Goal: Transaction & Acquisition: Download file/media

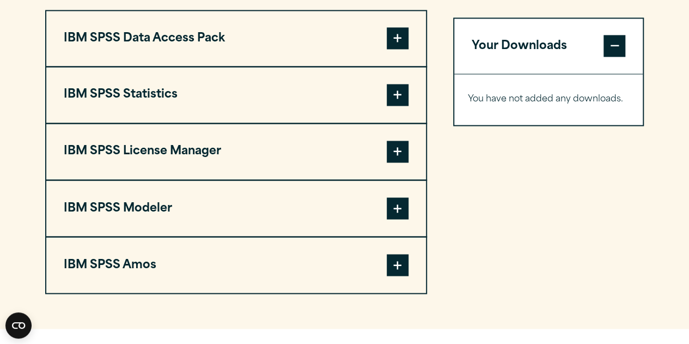
scroll to position [874, 0]
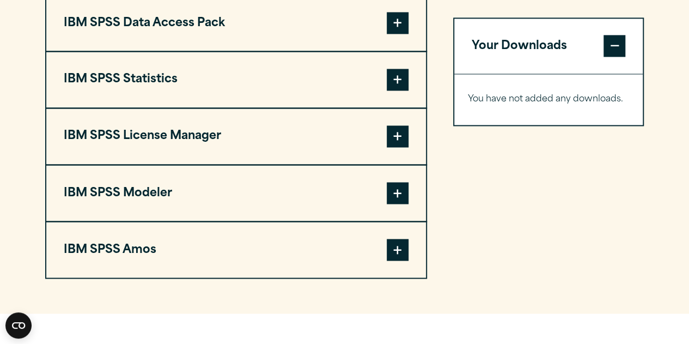
click at [225, 107] on button "IBM SPSS Statistics" at bounding box center [236, 80] width 380 height 56
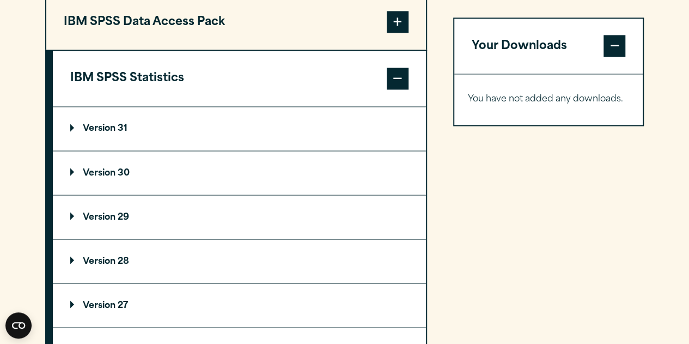
scroll to position [876, 0]
click at [212, 189] on summary "Version 30" at bounding box center [239, 172] width 373 height 44
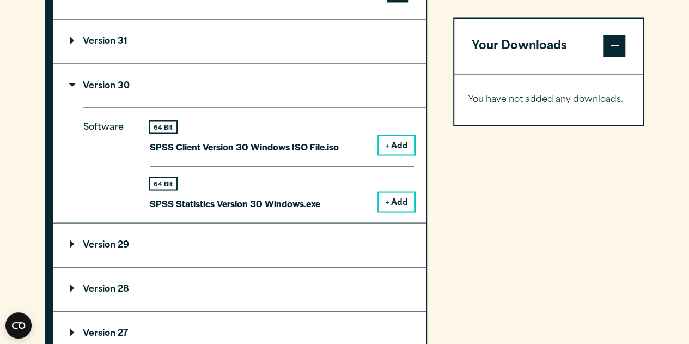
scroll to position [963, 0]
click at [385, 210] on button "+ Add" at bounding box center [397, 201] width 36 height 19
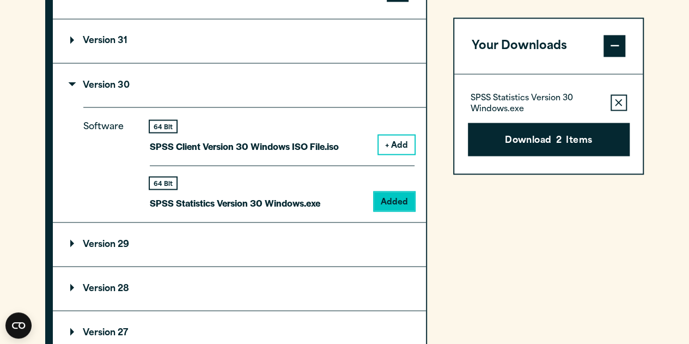
click at [613, 99] on button "Remove this item from your software download list" at bounding box center [619, 103] width 16 height 16
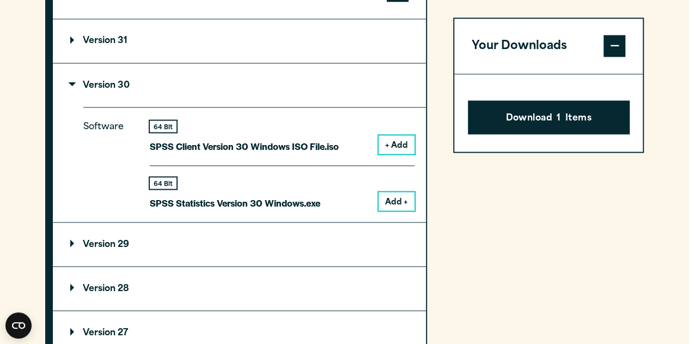
click at [598, 55] on button "Your Downloads" at bounding box center [548, 47] width 189 height 56
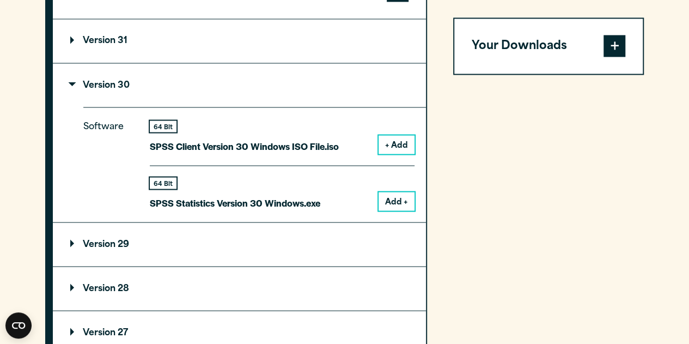
click at [598, 55] on button "Your Downloads" at bounding box center [548, 47] width 189 height 56
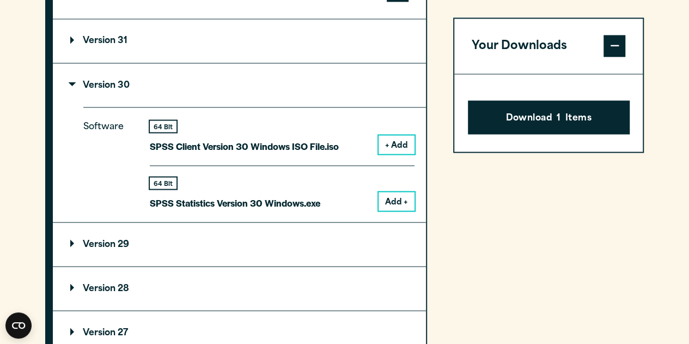
click at [401, 210] on button "Add +" at bounding box center [397, 201] width 36 height 19
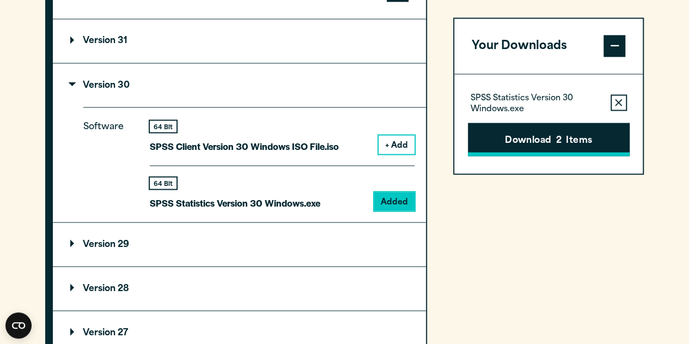
click at [585, 142] on button "Download 2 Items" at bounding box center [549, 140] width 162 height 34
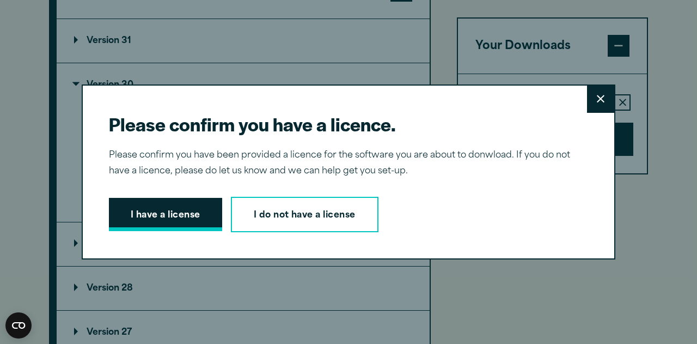
click at [176, 205] on button "I have a license" at bounding box center [165, 215] width 113 height 34
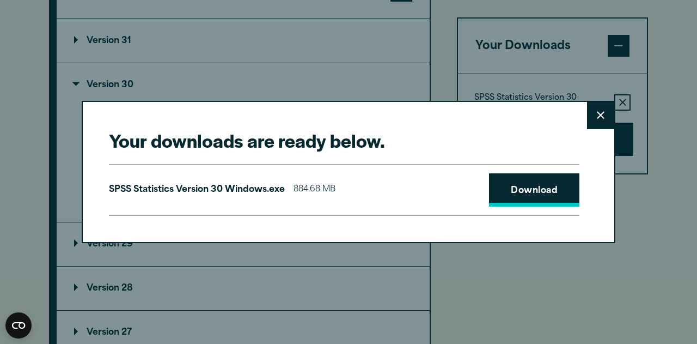
click at [526, 197] on link "Download" at bounding box center [534, 190] width 90 height 34
click at [527, 193] on link "Download" at bounding box center [534, 190] width 90 height 34
click at [428, 188] on div "SPSS Statistics Version 30 Windows.exe 884.68 MB Download" at bounding box center [344, 190] width 471 height 52
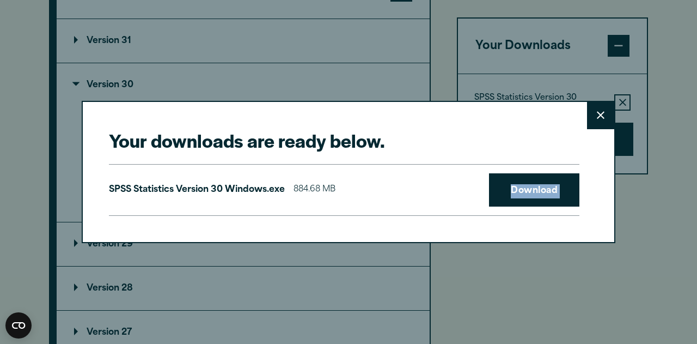
click at [588, 116] on button "Close" at bounding box center [600, 115] width 27 height 27
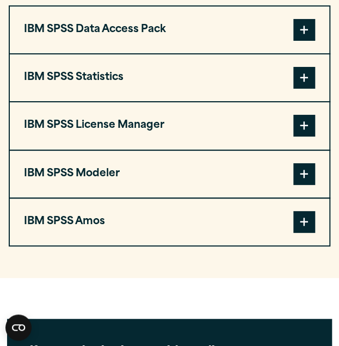
scroll to position [960, 0]
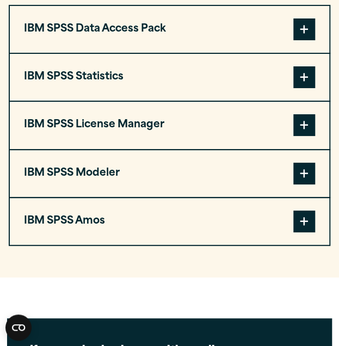
click at [300, 88] on span at bounding box center [305, 77] width 22 height 22
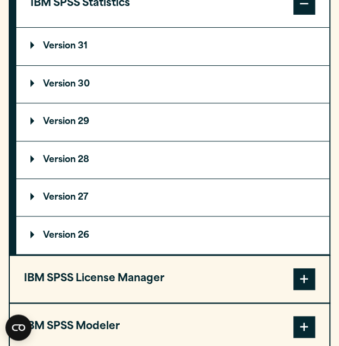
scroll to position [1034, 0]
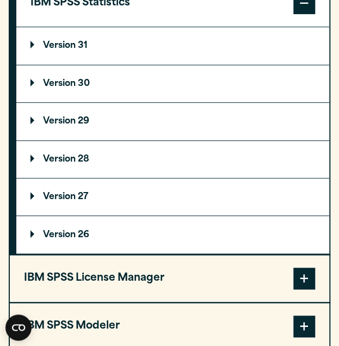
click at [81, 88] on p "Version 30" at bounding box center [60, 84] width 59 height 9
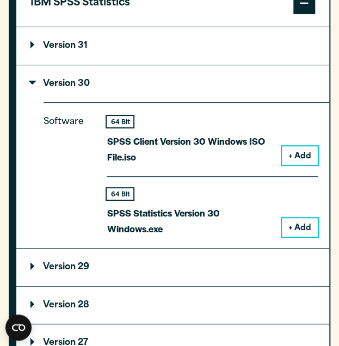
click at [304, 237] on button "+ Add" at bounding box center [300, 227] width 36 height 19
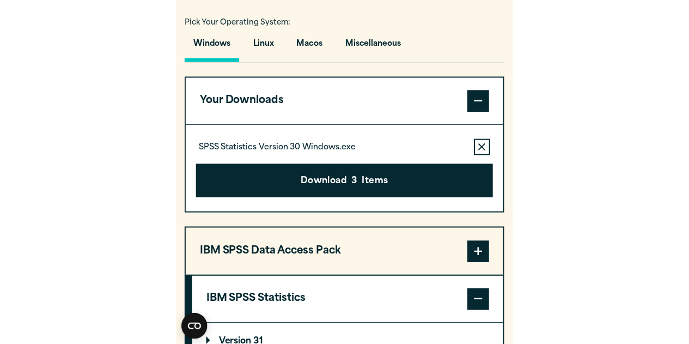
scroll to position [779, 0]
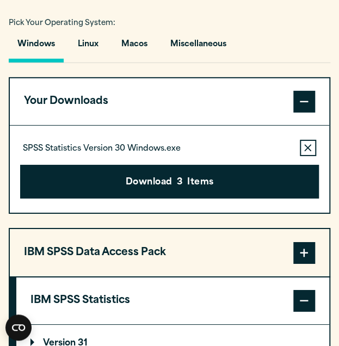
click at [231, 199] on button "Download 3 Items" at bounding box center [169, 182] width 299 height 34
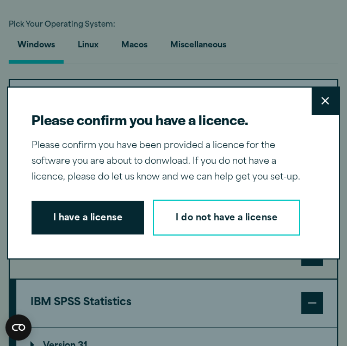
click at [317, 88] on button "Close" at bounding box center [325, 101] width 27 height 27
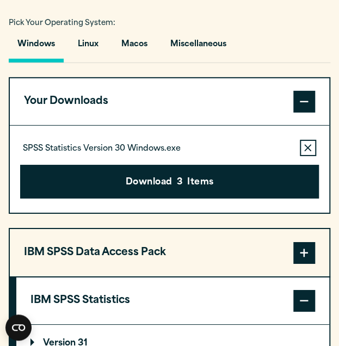
click at [266, 178] on div "Download 3 Items" at bounding box center [169, 177] width 299 height 42
click at [308, 113] on span at bounding box center [305, 102] width 22 height 22
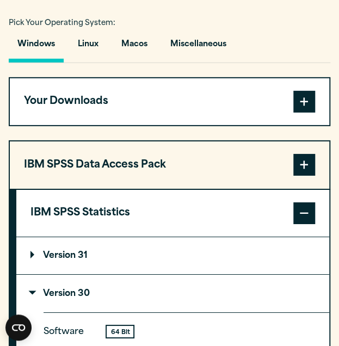
click at [294, 113] on span at bounding box center [305, 102] width 22 height 22
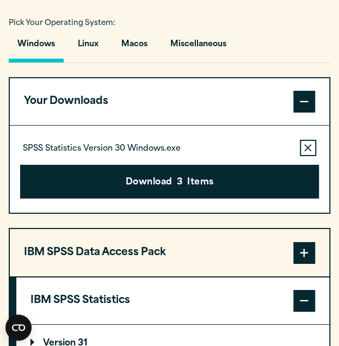
click at [236, 199] on button "Download 3 Items" at bounding box center [169, 182] width 299 height 34
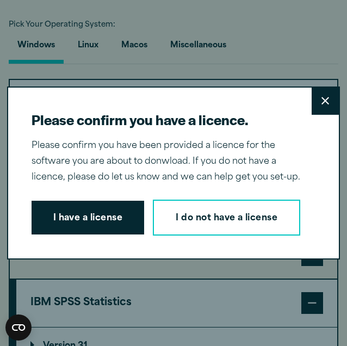
click at [110, 203] on button "I have a license" at bounding box center [88, 218] width 113 height 34
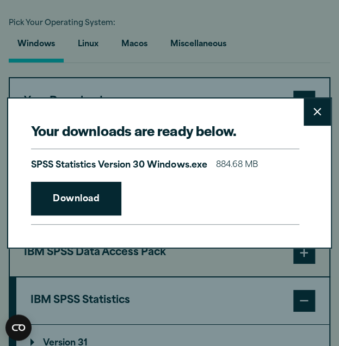
click at [81, 209] on link "Download" at bounding box center [76, 199] width 90 height 34
